Goal: Check status

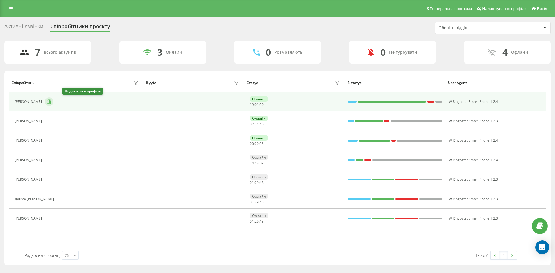
click at [53, 104] on button at bounding box center [49, 101] width 9 height 9
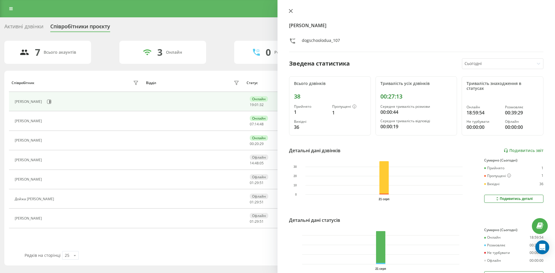
click at [287, 10] on button at bounding box center [291, 11] width 8 height 5
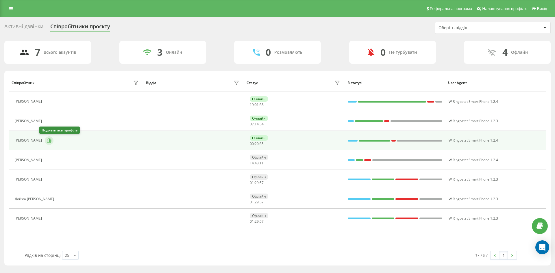
click at [46, 142] on button at bounding box center [49, 140] width 9 height 9
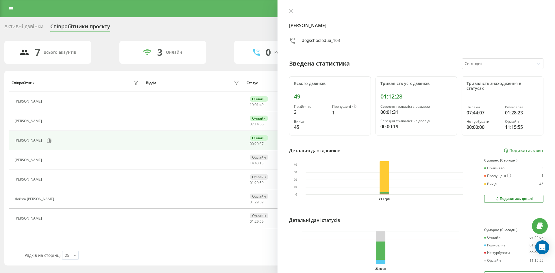
click at [288, 8] on div "[PERSON_NAME] dogschoolodua_103 Зведена статистика Сьогодні Всього дзвінків 49 …" at bounding box center [415, 136] width 277 height 273
click at [290, 9] on icon at bounding box center [291, 11] width 4 height 4
